Goal: Check status: Check status

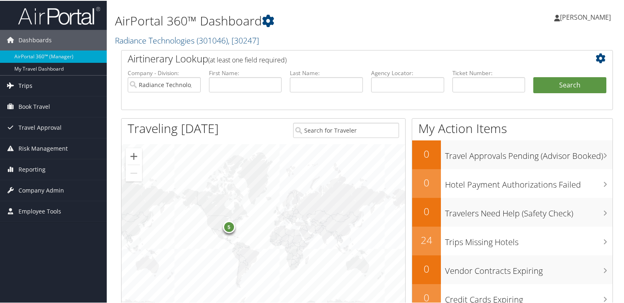
click at [34, 86] on link "Trips" at bounding box center [53, 85] width 107 height 21
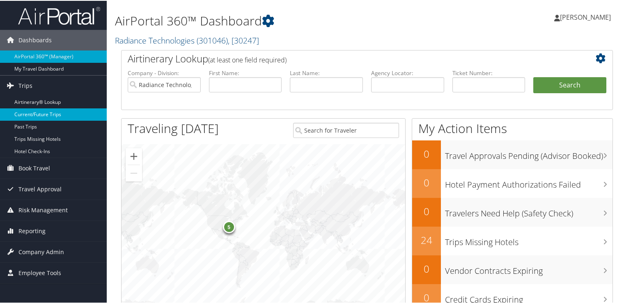
click at [26, 113] on link "Current/Future Trips" at bounding box center [53, 113] width 107 height 12
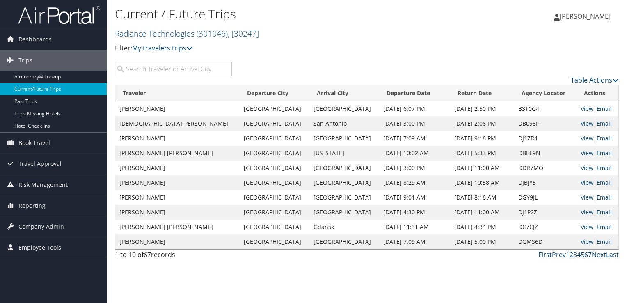
click at [132, 68] on input "search" at bounding box center [173, 69] width 117 height 15
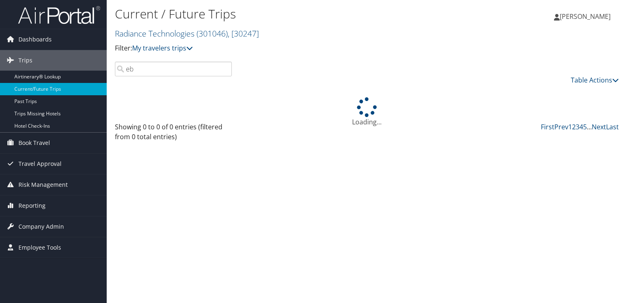
type input "e"
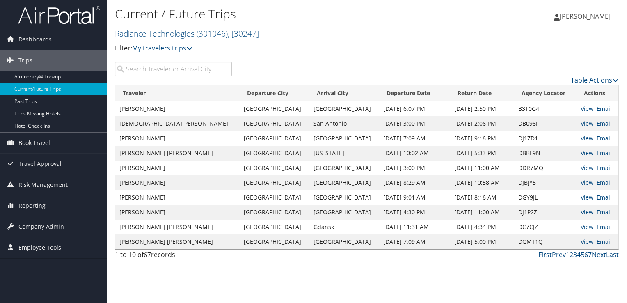
click at [130, 71] on input "search" at bounding box center [173, 69] width 117 height 15
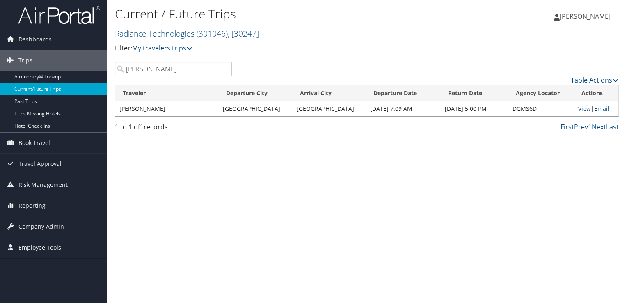
drag, startPoint x: 160, startPoint y: 70, endPoint x: 87, endPoint y: 85, distance: 75.4
click at [87, 85] on div "Dashboards AirPortal 360™ (Manager) My Travel Dashboard Trips Airtinerary® Look…" at bounding box center [313, 151] width 627 height 303
drag, startPoint x: 154, startPoint y: 69, endPoint x: 107, endPoint y: 69, distance: 47.2
click at [107, 69] on div "Current / Future Trips Radiance Technologies ( 301046 ) , [ 30247 ] Filter: My …" at bounding box center [367, 151] width 520 height 303
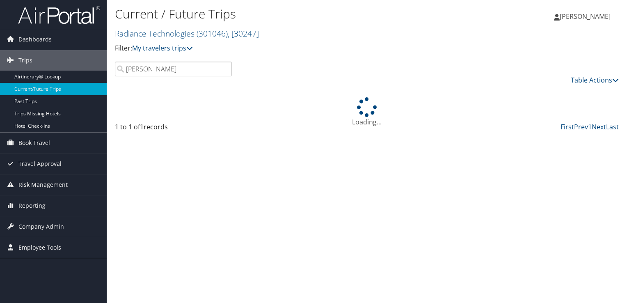
type input "west"
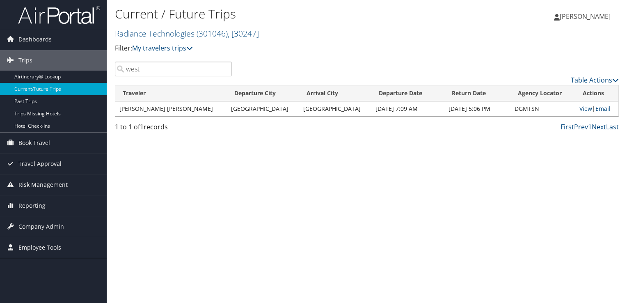
drag, startPoint x: 140, startPoint y: 69, endPoint x: 122, endPoint y: 71, distance: 18.2
click at [121, 71] on input "west" at bounding box center [173, 69] width 117 height 15
drag, startPoint x: 146, startPoint y: 68, endPoint x: 115, endPoint y: 69, distance: 31.2
click at [115, 69] on input "jack" at bounding box center [173, 69] width 117 height 15
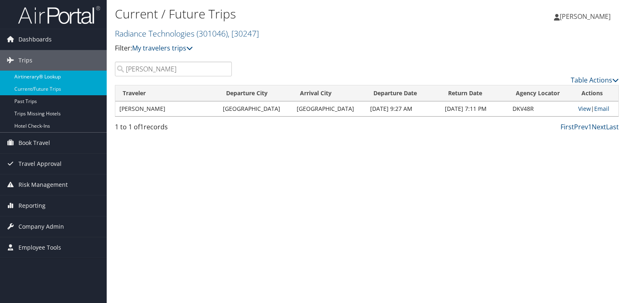
drag, startPoint x: 137, startPoint y: 76, endPoint x: 96, endPoint y: 80, distance: 40.7
click at [96, 80] on div "Dashboards AirPortal 360™ (Manager) My Travel Dashboard Trips Airtinerary® Look…" at bounding box center [313, 151] width 627 height 303
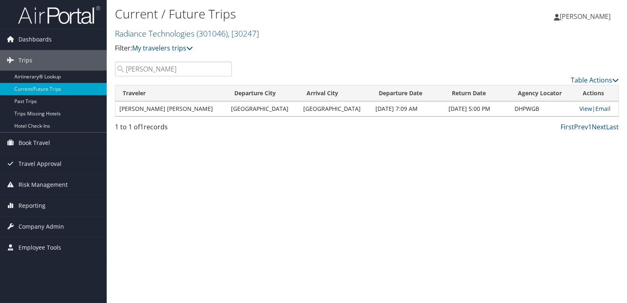
drag, startPoint x: 152, startPoint y: 70, endPoint x: 115, endPoint y: 71, distance: 37.4
click at [115, 71] on input "[PERSON_NAME]" at bounding box center [173, 69] width 117 height 15
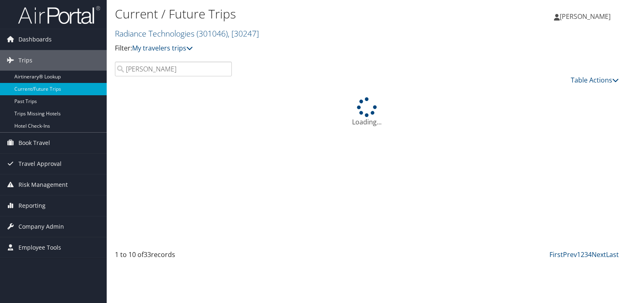
type input "[PERSON_NAME]"
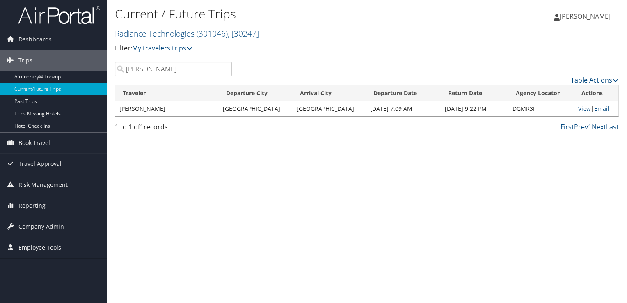
drag, startPoint x: 157, startPoint y: 71, endPoint x: 125, endPoint y: 73, distance: 32.4
click at [125, 73] on input "[PERSON_NAME]" at bounding box center [173, 69] width 117 height 15
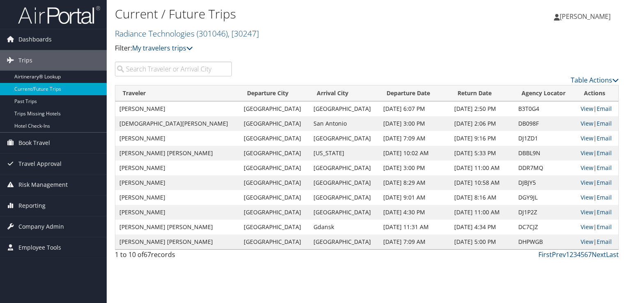
click at [138, 69] on input "search" at bounding box center [173, 69] width 117 height 15
paste input "DVLJVE"
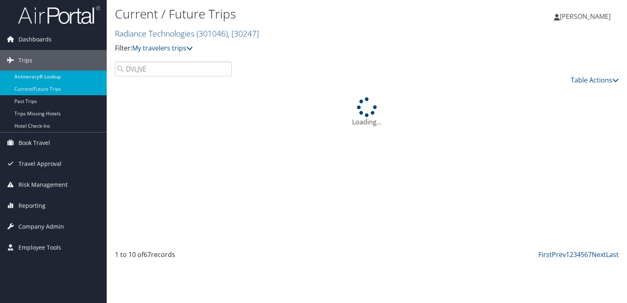
type input "DVLJVE"
click at [28, 75] on link "Airtinerary® Lookup" at bounding box center [53, 77] width 107 height 12
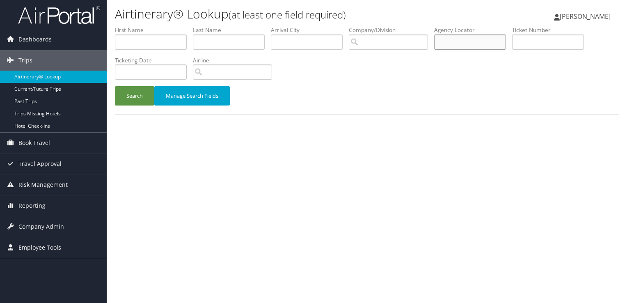
click at [446, 41] on input "text" at bounding box center [470, 41] width 72 height 15
paste input "DVLJVE"
type input "DVLJVE"
click at [138, 92] on button "Search" at bounding box center [134, 95] width 39 height 19
